Goal: Information Seeking & Learning: Learn about a topic

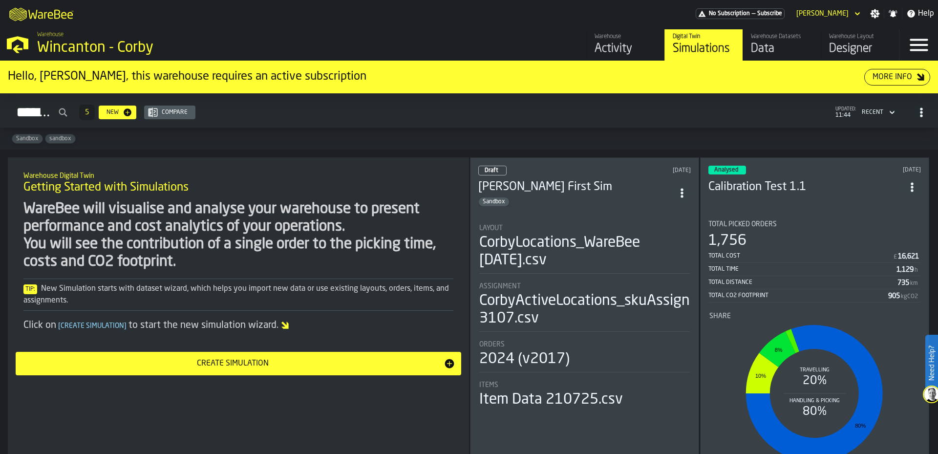
click at [849, 199] on header "Analysed [DATE] Calibration Test 1.1" at bounding box center [815, 185] width 213 height 39
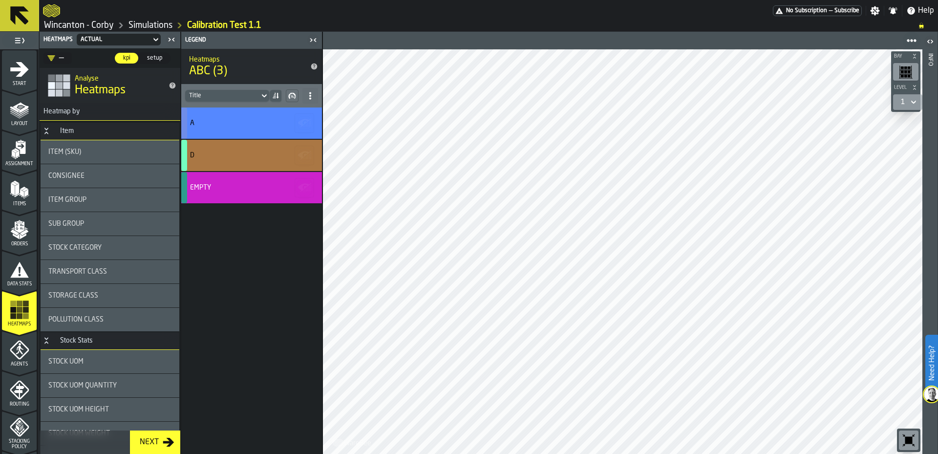
click at [147, 21] on link "Simulations" at bounding box center [151, 25] width 44 height 11
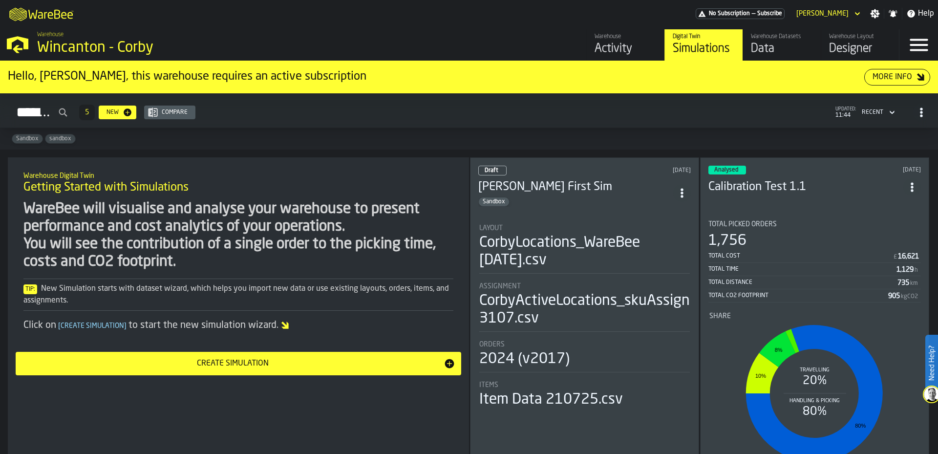
click at [610, 210] on div "Draft [DATE] [PERSON_NAME] First Sim Sandbox Layout CorbyLocations_WareBee [DAT…" at bounding box center [584, 320] width 229 height 327
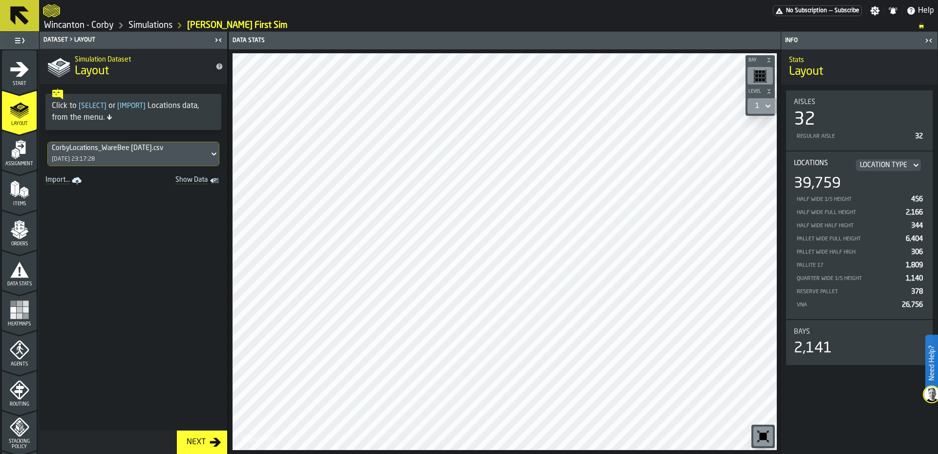
click at [52, 11] on icon "logo-header" at bounding box center [51, 11] width 17 height 14
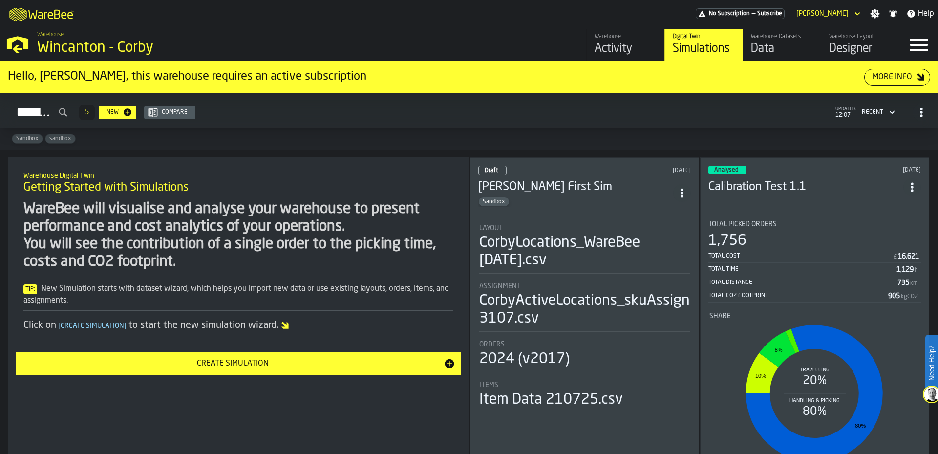
click at [400, 411] on div "Warehouse Digital Twin Getting Started with Simulations WareBee will visualise …" at bounding box center [238, 320] width 461 height 327
